Goal: Complete application form

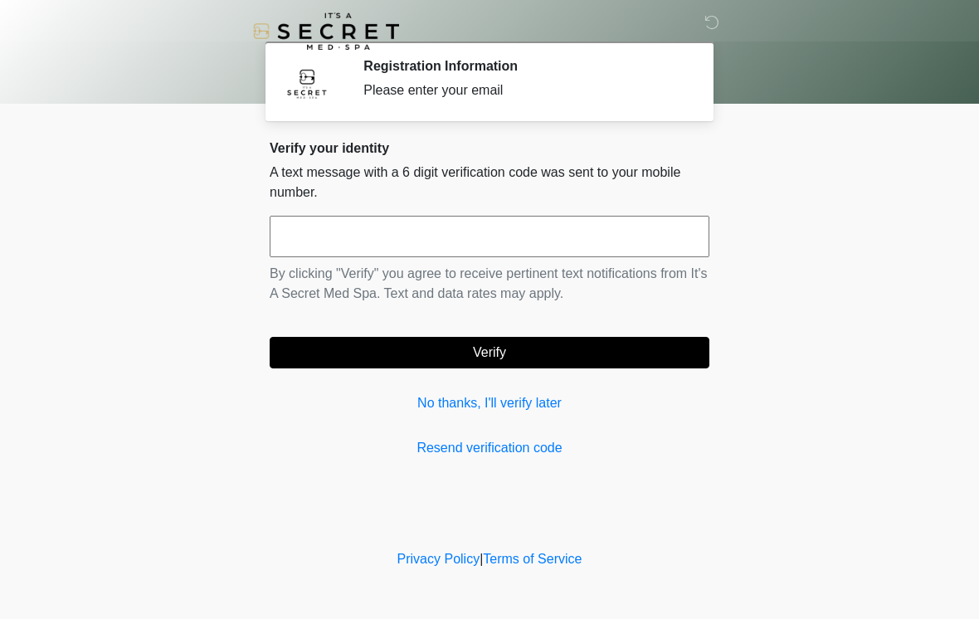
click at [520, 404] on link "No thanks, I'll verify later" at bounding box center [490, 403] width 440 height 20
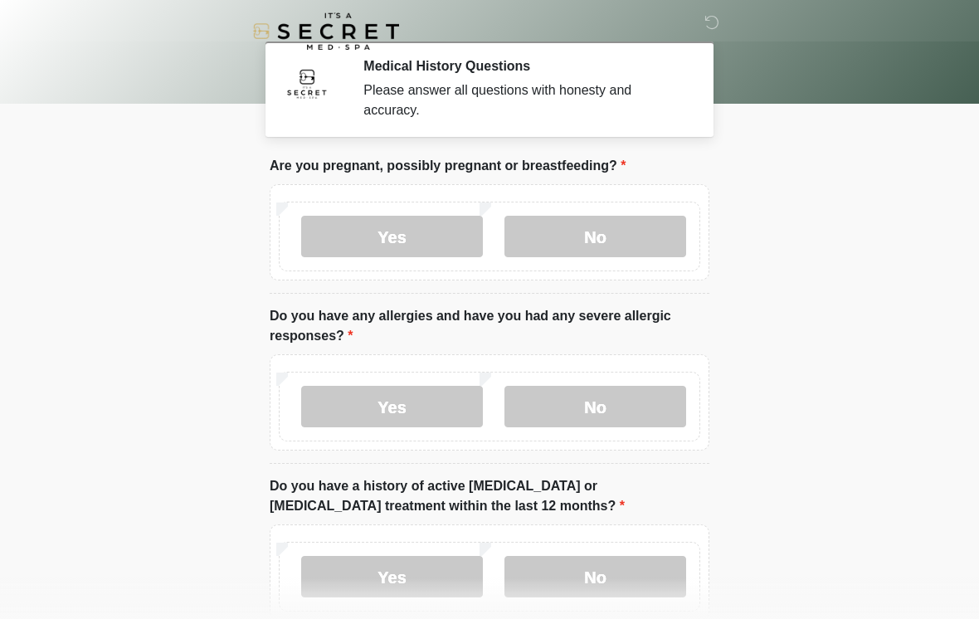
click at [641, 231] on label "No" at bounding box center [596, 236] width 182 height 41
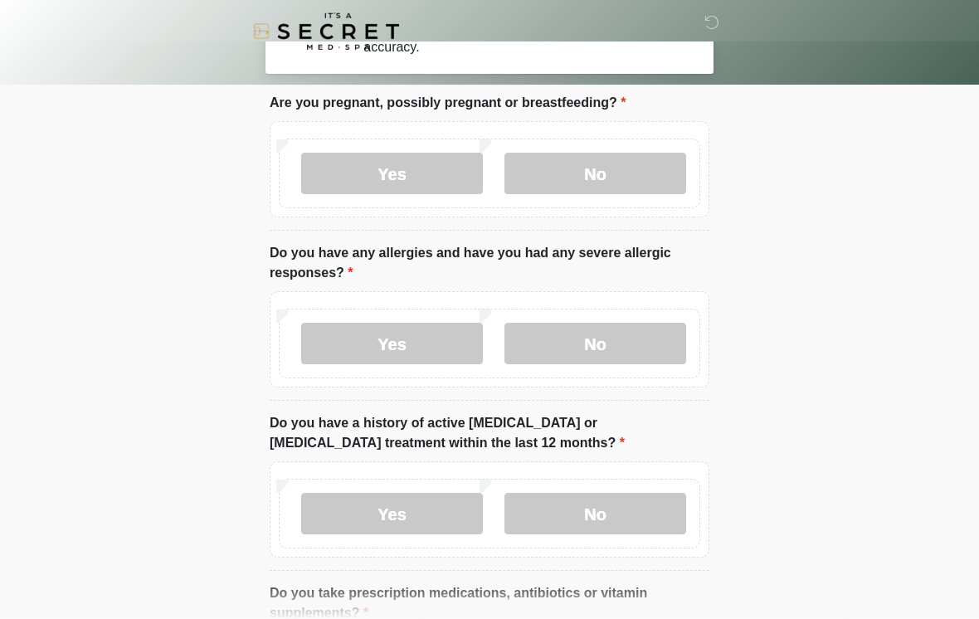
scroll to position [66, 0]
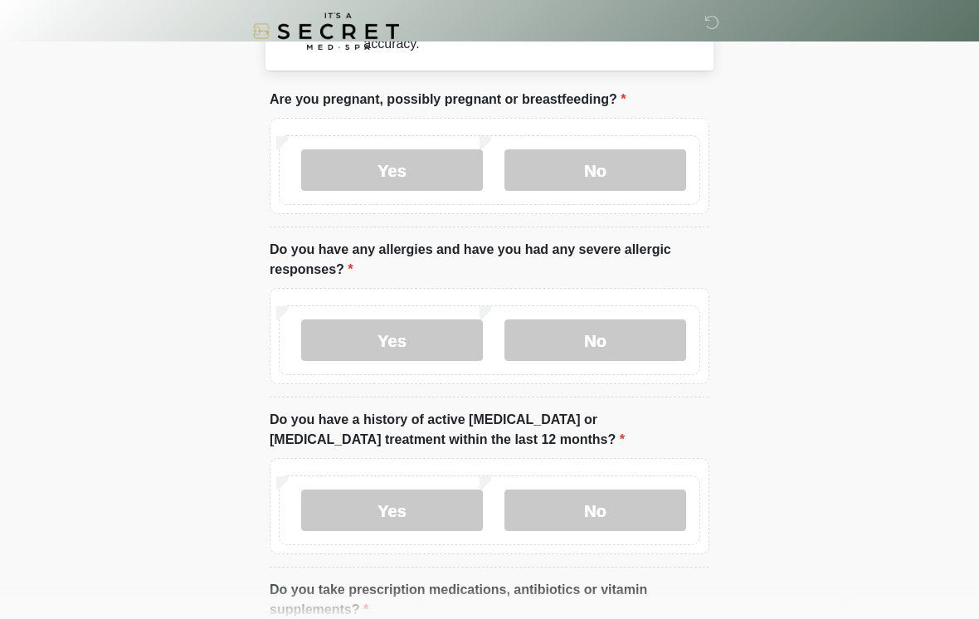
click at [655, 343] on label "No" at bounding box center [596, 340] width 182 height 41
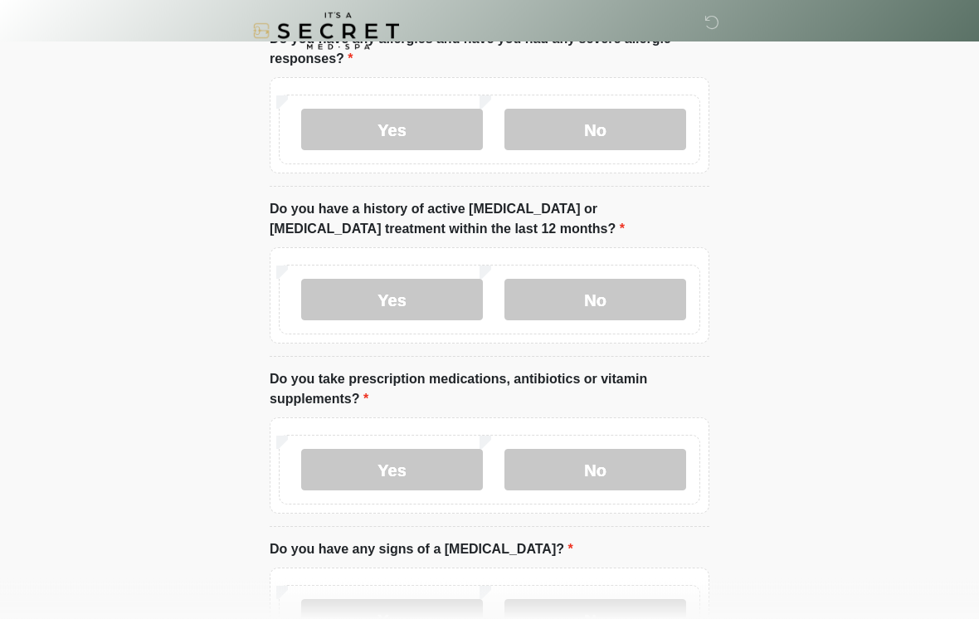
scroll to position [279, 0]
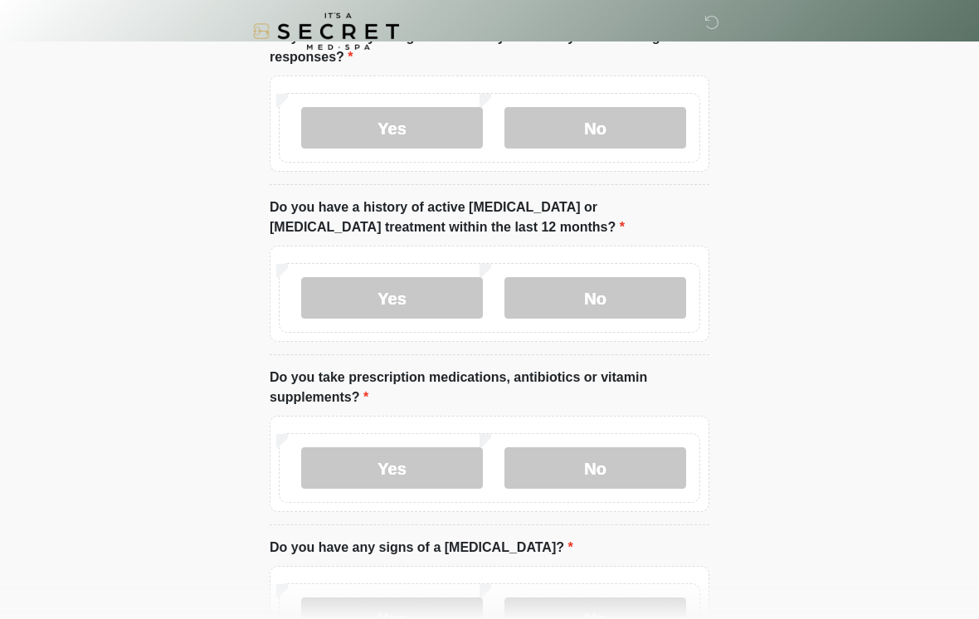
click at [630, 315] on label "No" at bounding box center [596, 297] width 182 height 41
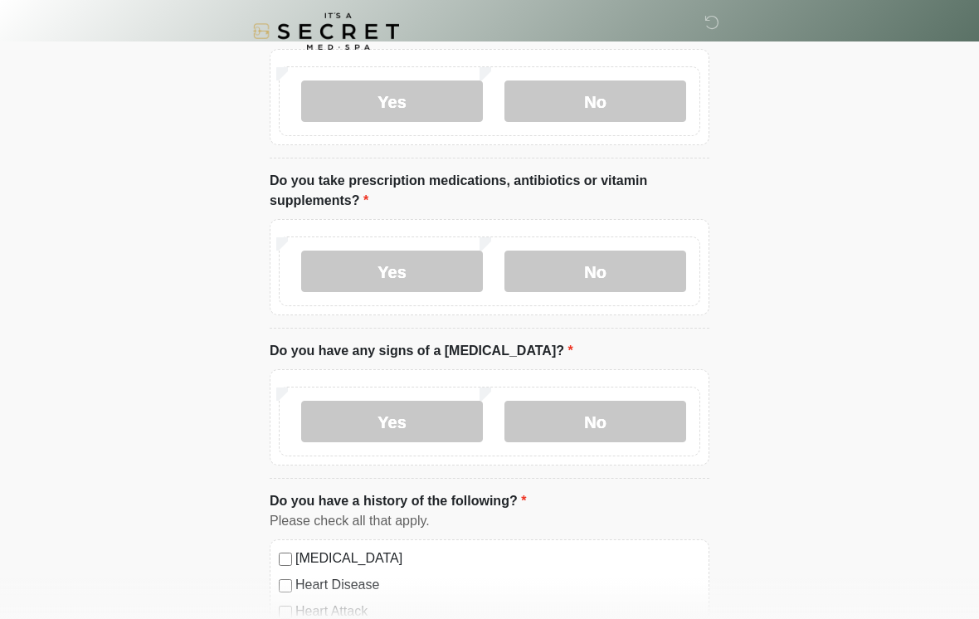
scroll to position [486, 0]
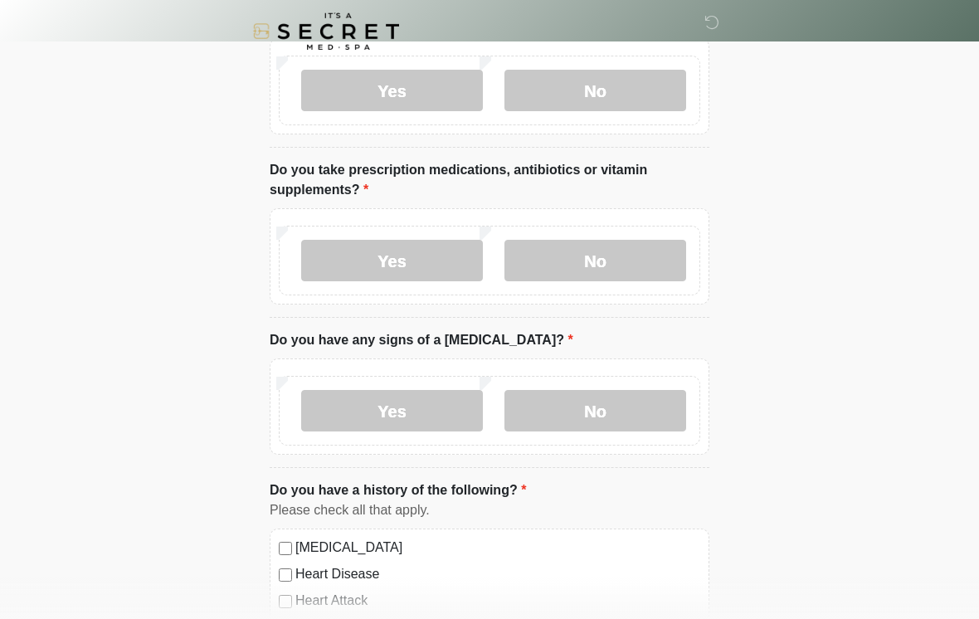
click at [665, 266] on label "No" at bounding box center [596, 260] width 182 height 41
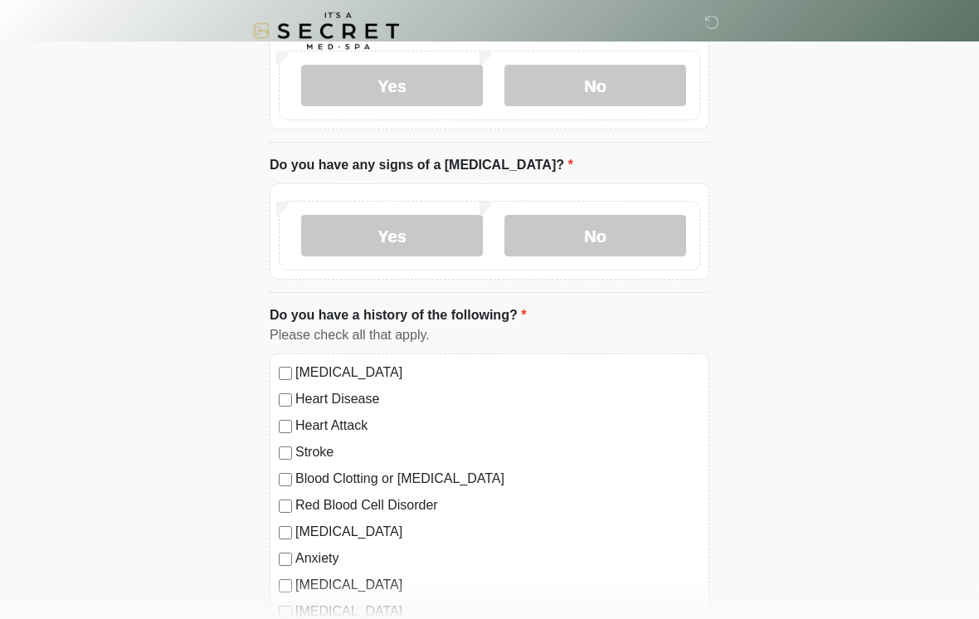
click at [654, 231] on label "No" at bounding box center [596, 236] width 182 height 41
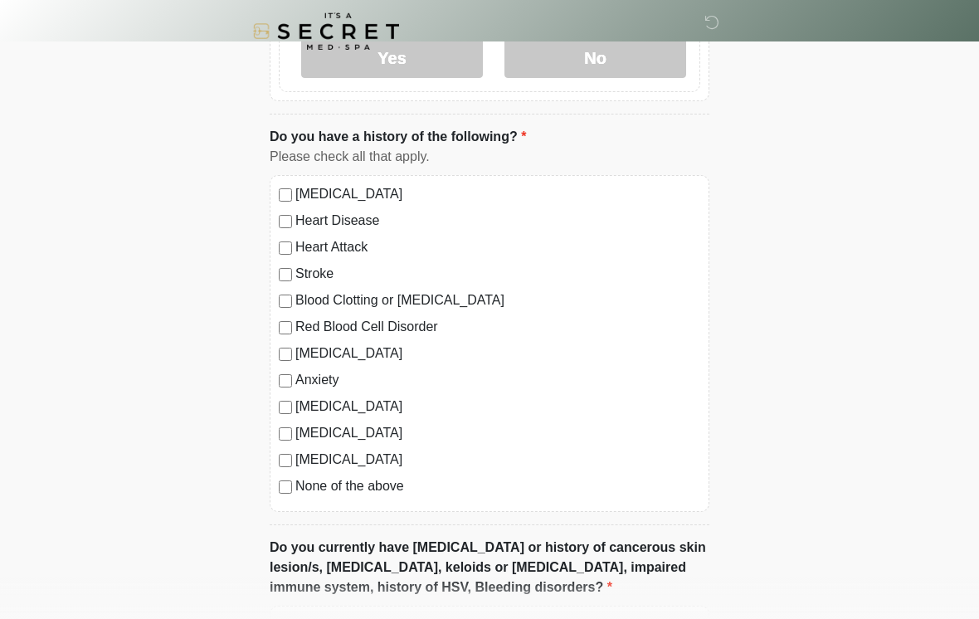
scroll to position [849, 0]
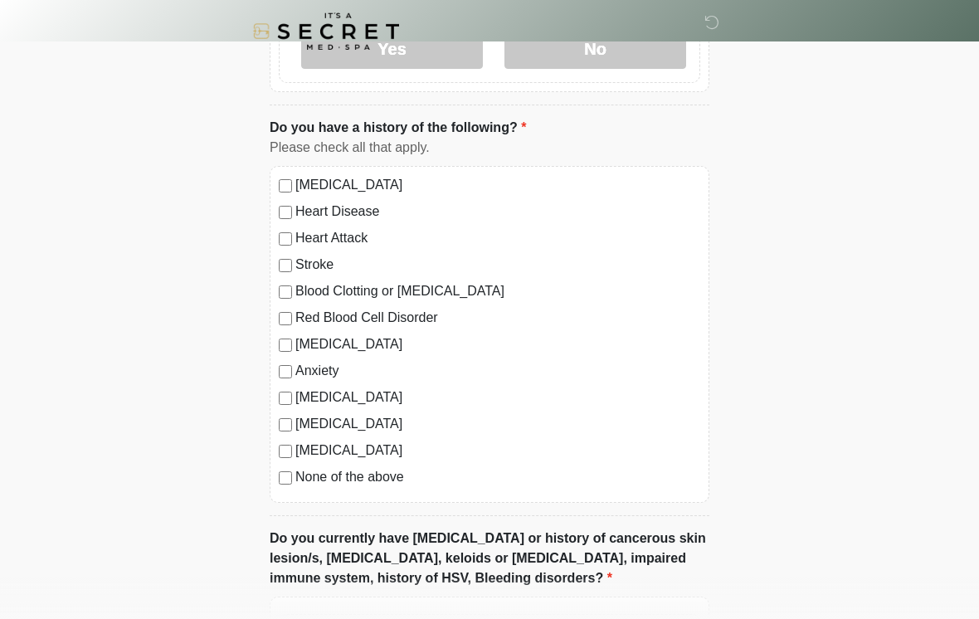
click at [300, 451] on label "Diabetes" at bounding box center [497, 451] width 405 height 20
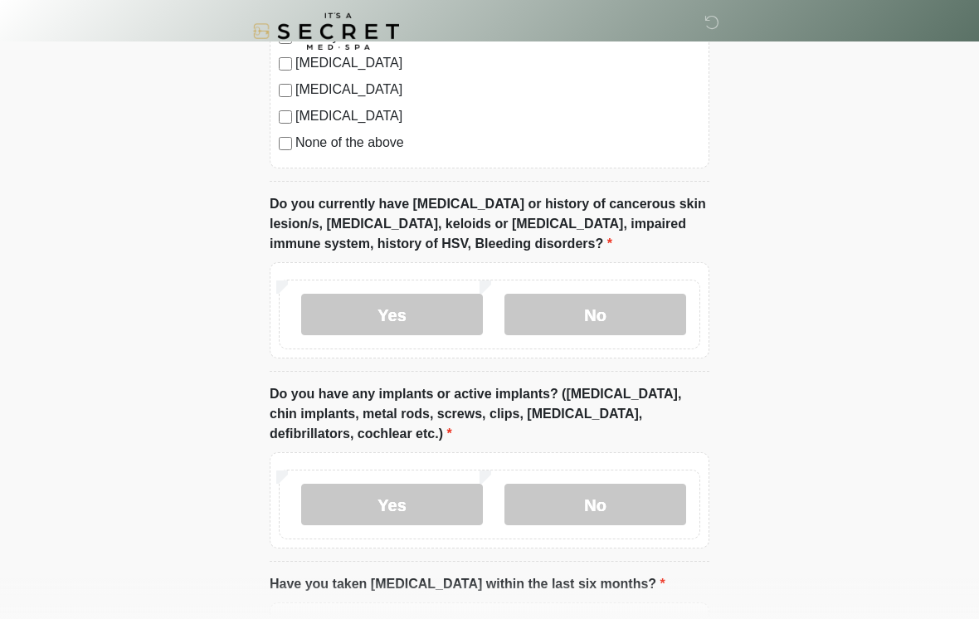
scroll to position [1194, 0]
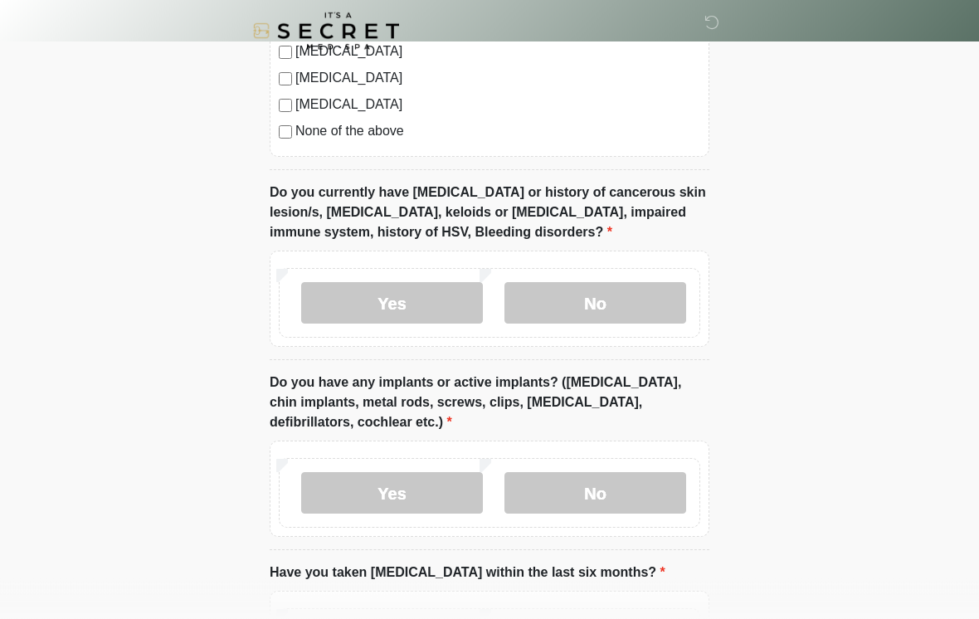
click at [662, 296] on label "No" at bounding box center [596, 303] width 182 height 41
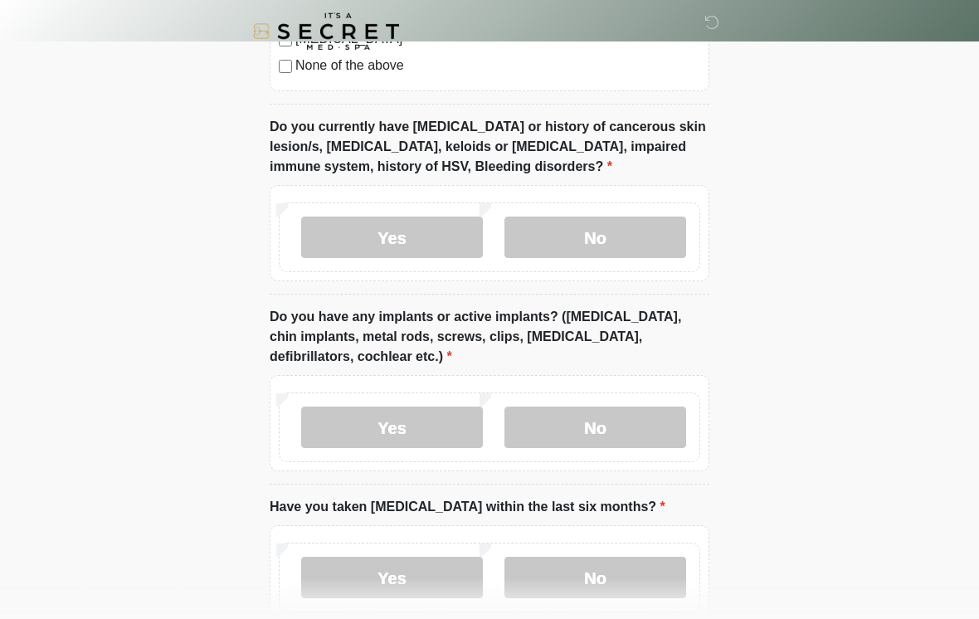
scroll to position [1382, 0]
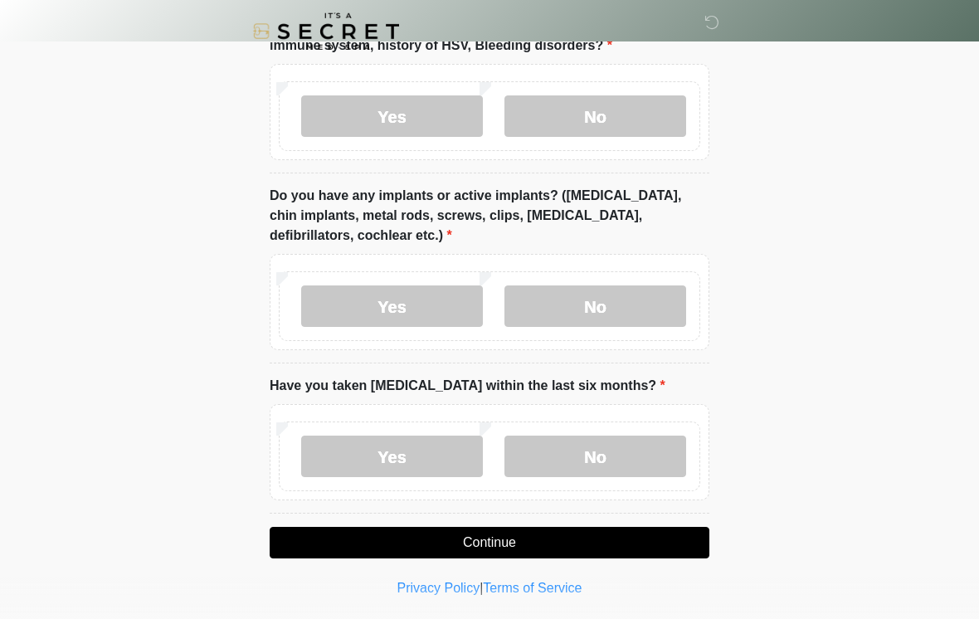
click at [666, 315] on label "No" at bounding box center [596, 306] width 182 height 41
click at [661, 458] on label "No" at bounding box center [596, 456] width 182 height 41
click at [676, 542] on button "Continue" at bounding box center [490, 543] width 440 height 32
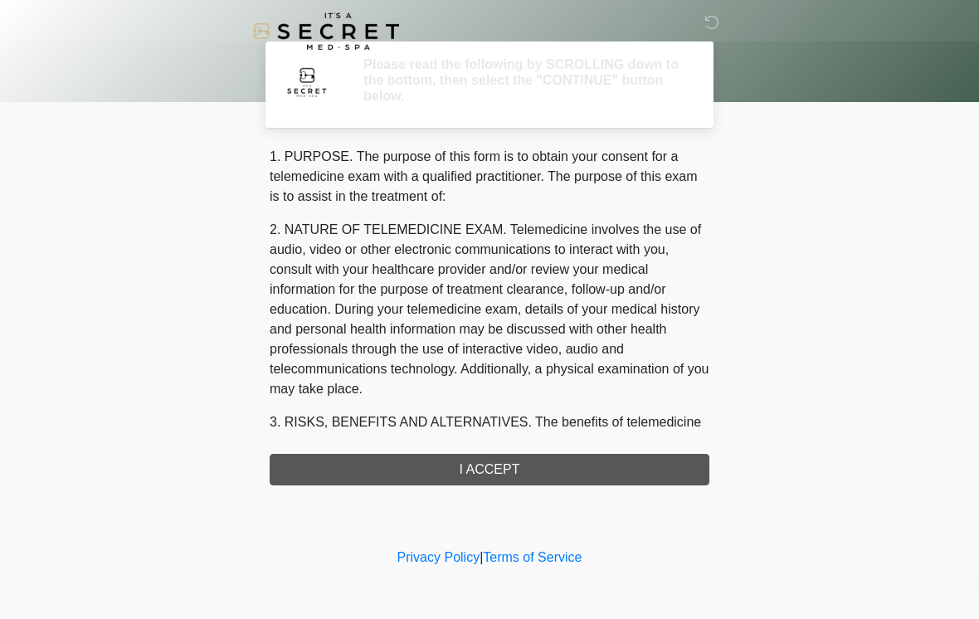
scroll to position [0, 0]
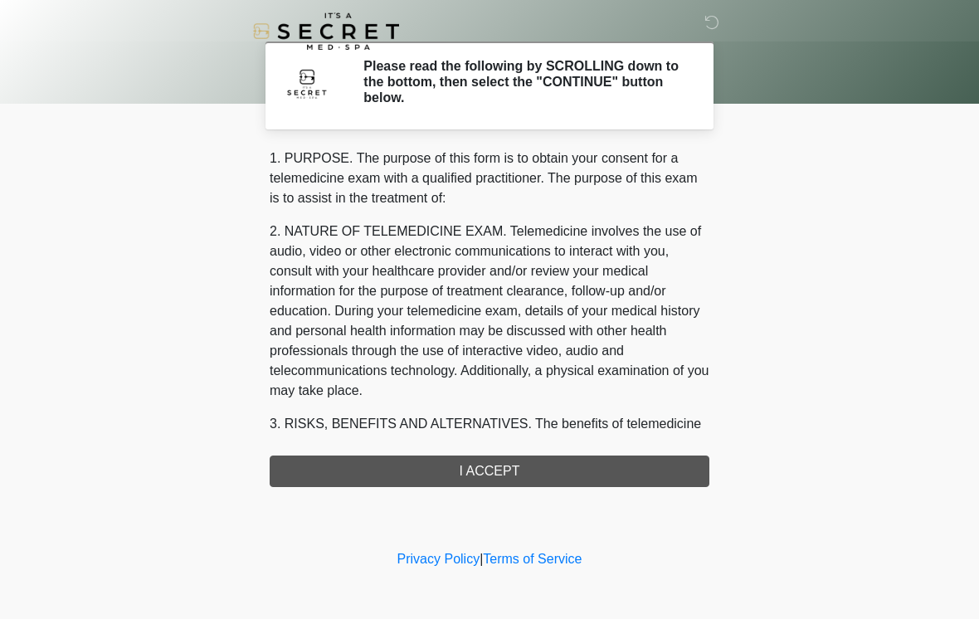
click at [685, 467] on div "1. PURPOSE. The purpose of this form is to obtain your consent for a telemedici…" at bounding box center [490, 318] width 440 height 339
click at [684, 474] on div "1. PURPOSE. The purpose of this form is to obtain your consent for a telemedici…" at bounding box center [490, 318] width 440 height 339
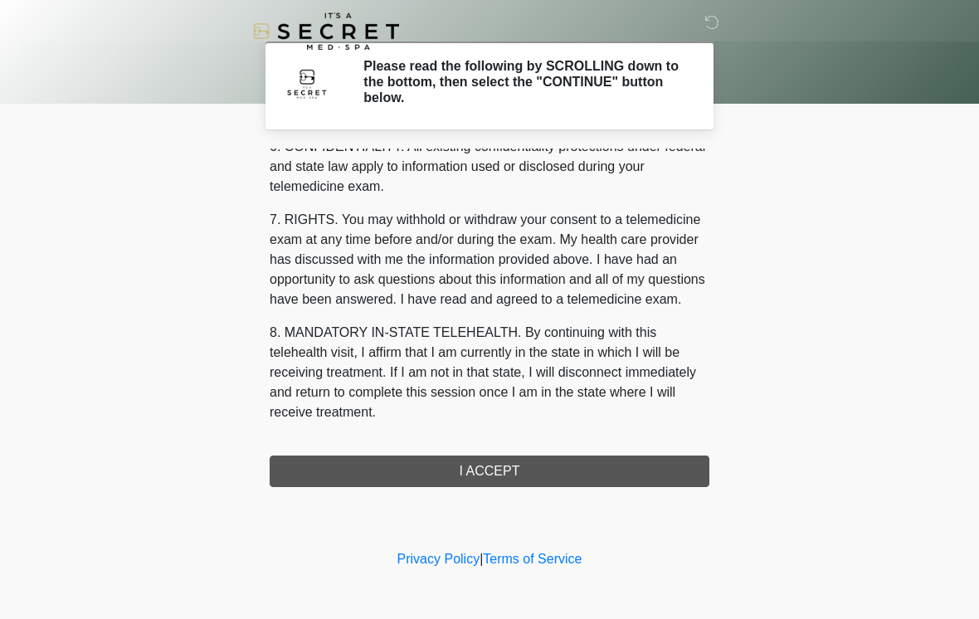
click at [595, 471] on div "1. PURPOSE. The purpose of this form is to obtain your consent for a telemedici…" at bounding box center [490, 318] width 440 height 339
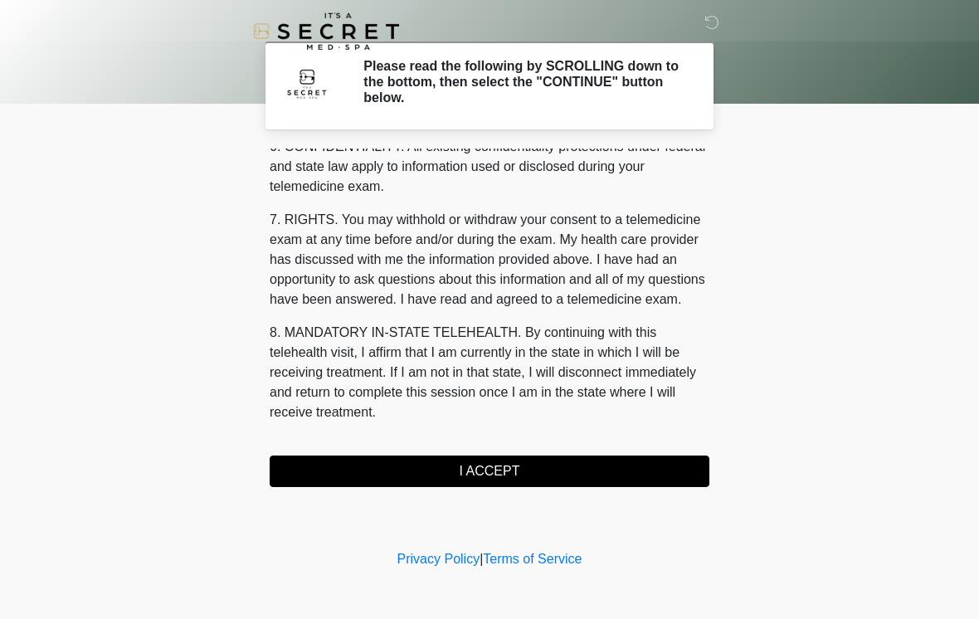
scroll to position [676, 0]
click at [645, 474] on button "I ACCEPT" at bounding box center [490, 472] width 440 height 32
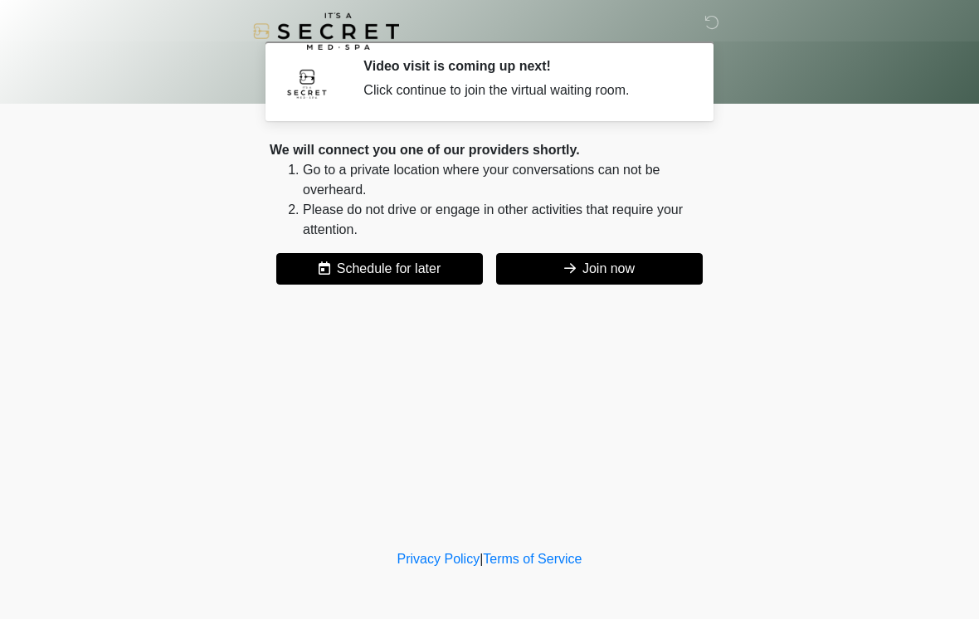
click at [683, 273] on button "Join now" at bounding box center [599, 269] width 207 height 32
